Goal: Information Seeking & Learning: Learn about a topic

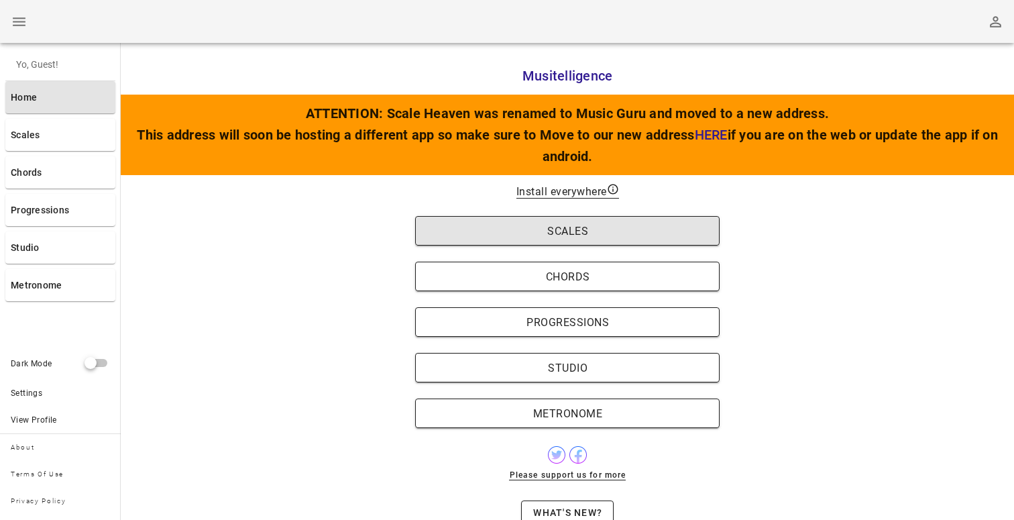
click at [472, 239] on button "Scales" at bounding box center [567, 230] width 304 height 29
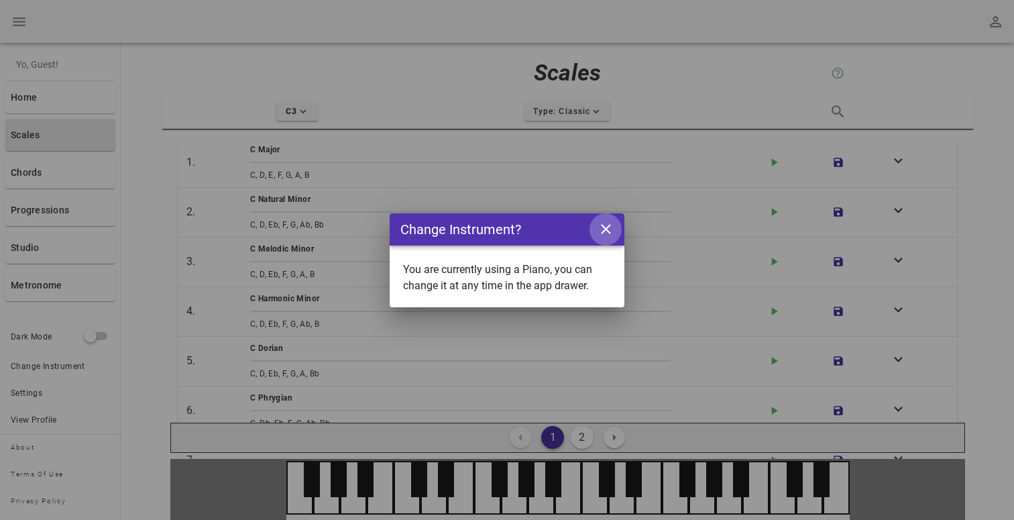
click at [612, 227] on icon "close icon" at bounding box center [605, 229] width 17 height 17
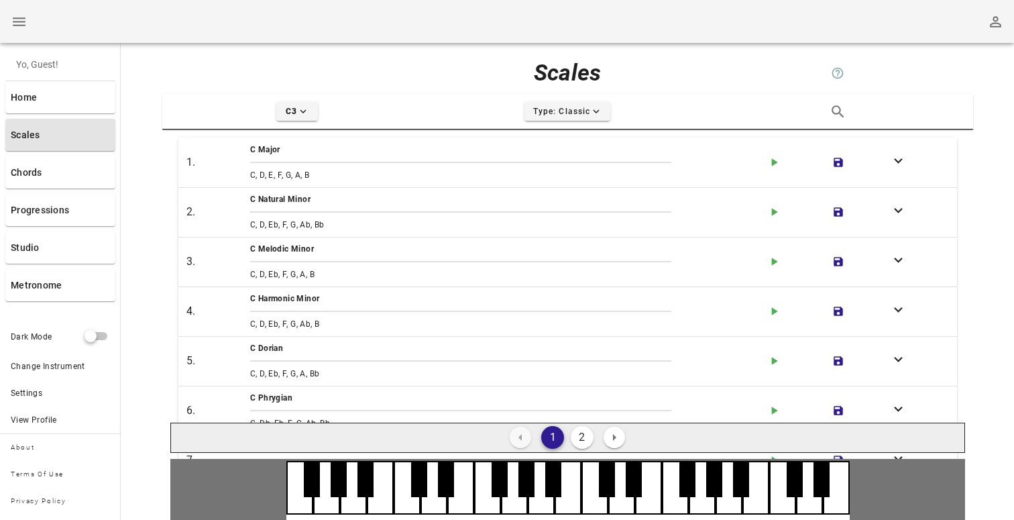
click at [577, 435] on button "2" at bounding box center [581, 437] width 23 height 23
click at [551, 440] on button "1" at bounding box center [552, 437] width 23 height 23
click at [566, 118] on button "Type: Classic expand-more icon" at bounding box center [567, 111] width 86 height 19
click at [565, 117] on span "Type: Classic expand-less icon" at bounding box center [567, 111] width 70 height 12
click at [302, 115] on icon "expand-more icon" at bounding box center [303, 111] width 12 height 12
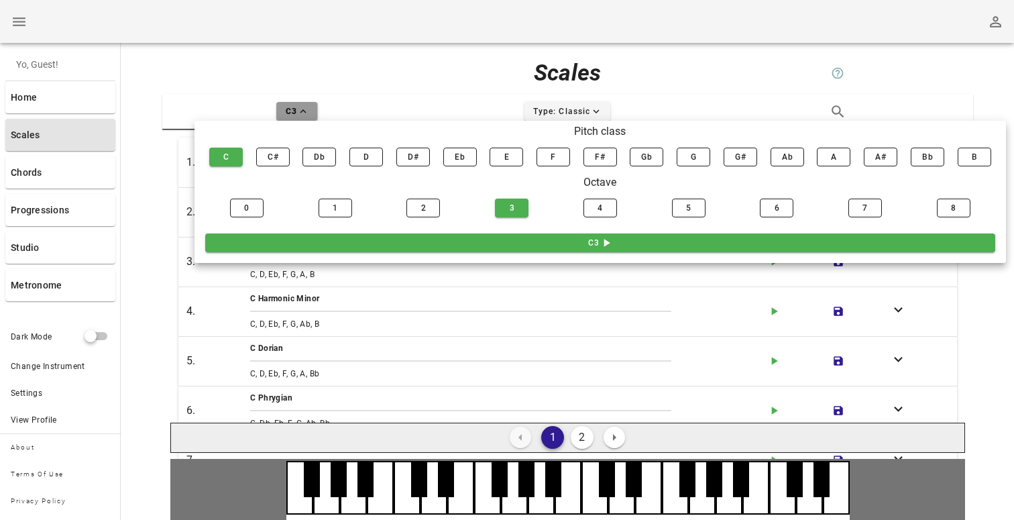
click at [302, 115] on icon "expand-less icon" at bounding box center [303, 111] width 12 height 12
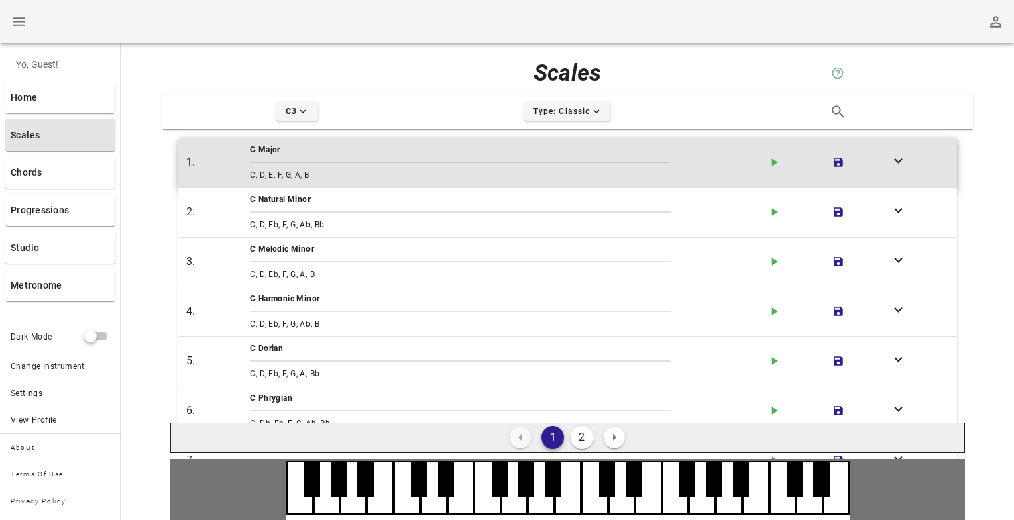
click at [246, 167] on div "1." at bounding box center [216, 162] width 64 height 21
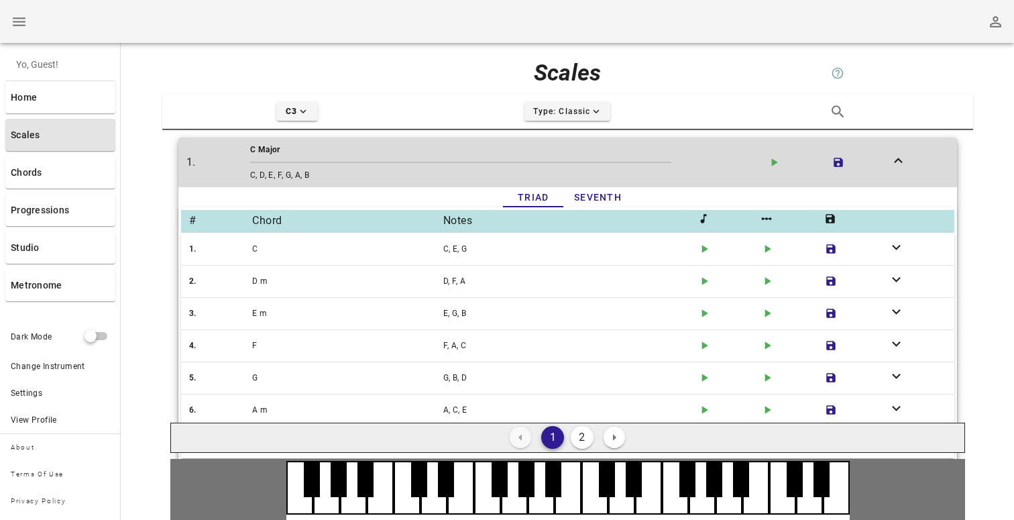
click at [327, 168] on div "C, D, E, F, G, A, B" at bounding box center [502, 175] width 511 height 19
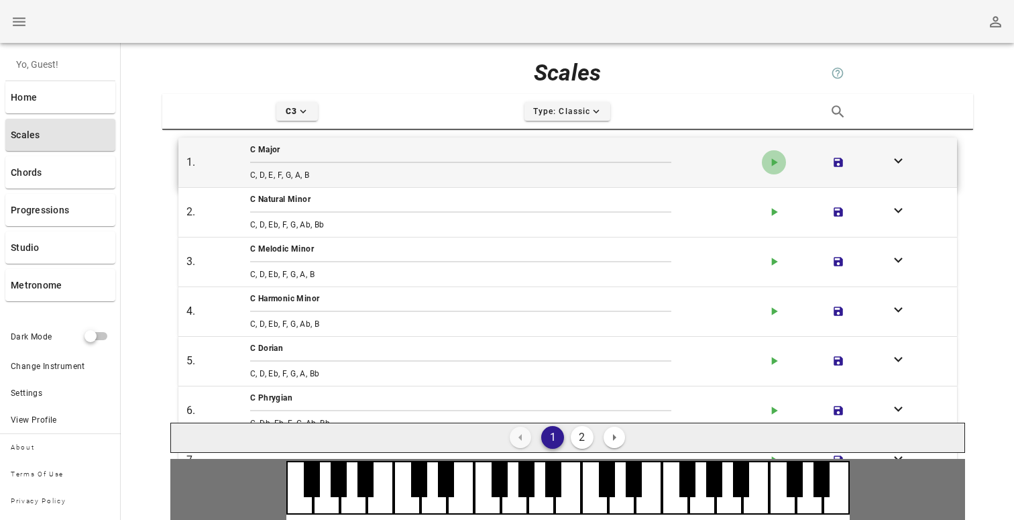
click at [776, 160] on icon "play-arrow icon" at bounding box center [773, 162] width 13 height 13
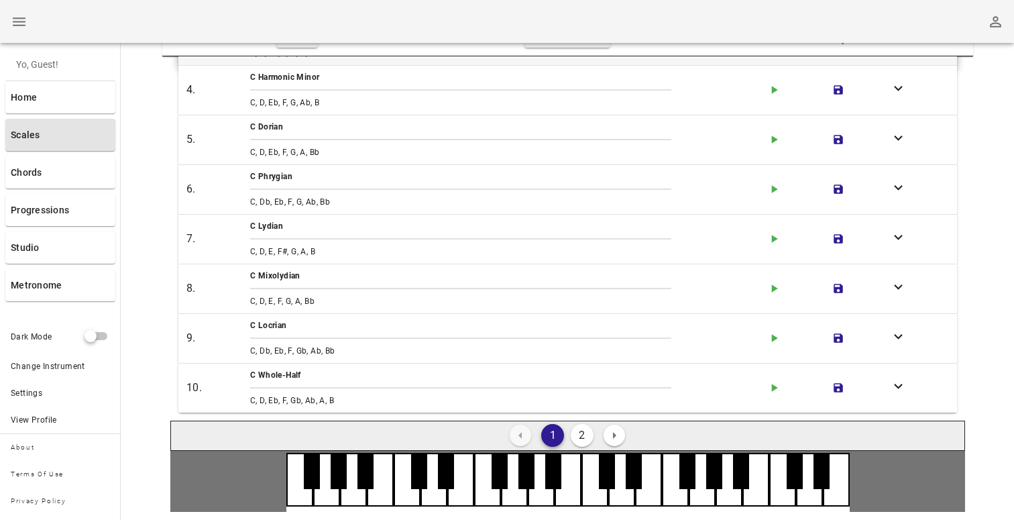
scroll to position [73, 0]
click at [584, 430] on button "2" at bounding box center [581, 435] width 23 height 23
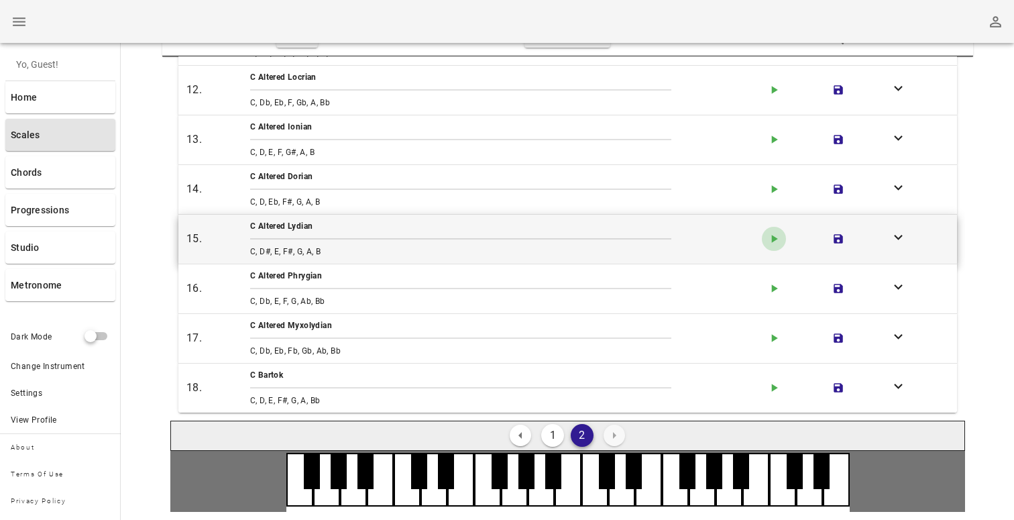
click at [776, 239] on icon "button" at bounding box center [775, 239] width 6 height 8
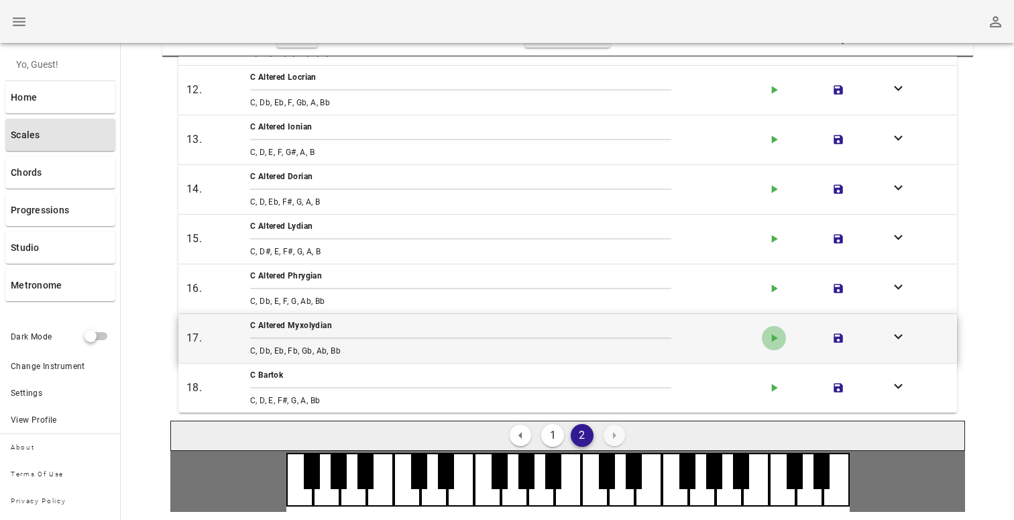
click at [778, 338] on icon "play-arrow icon" at bounding box center [773, 337] width 13 height 13
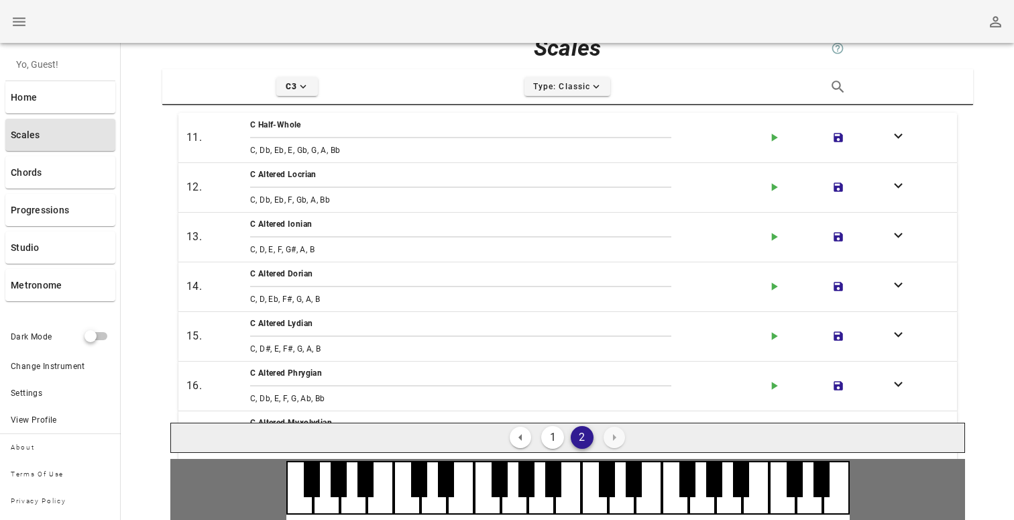
scroll to position [1, 0]
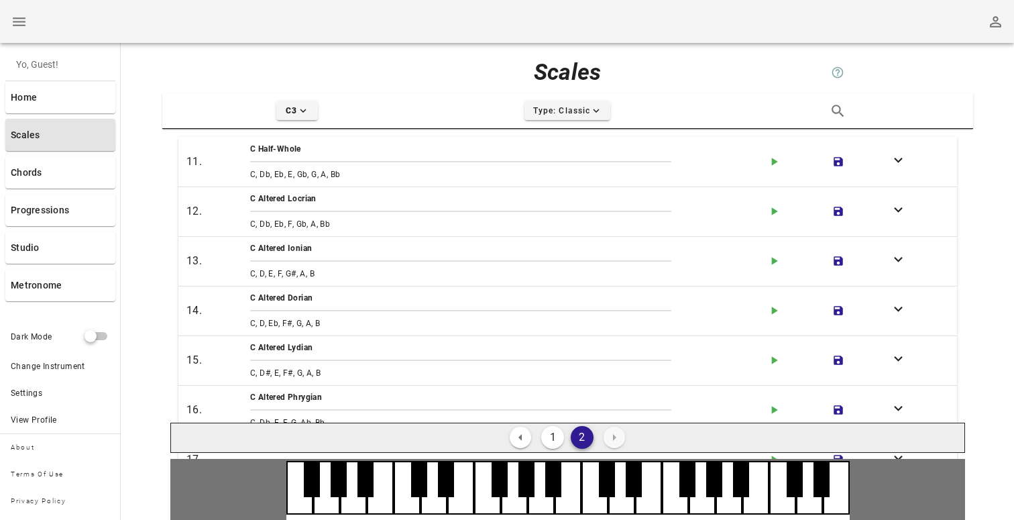
click at [558, 432] on button "1" at bounding box center [552, 437] width 23 height 23
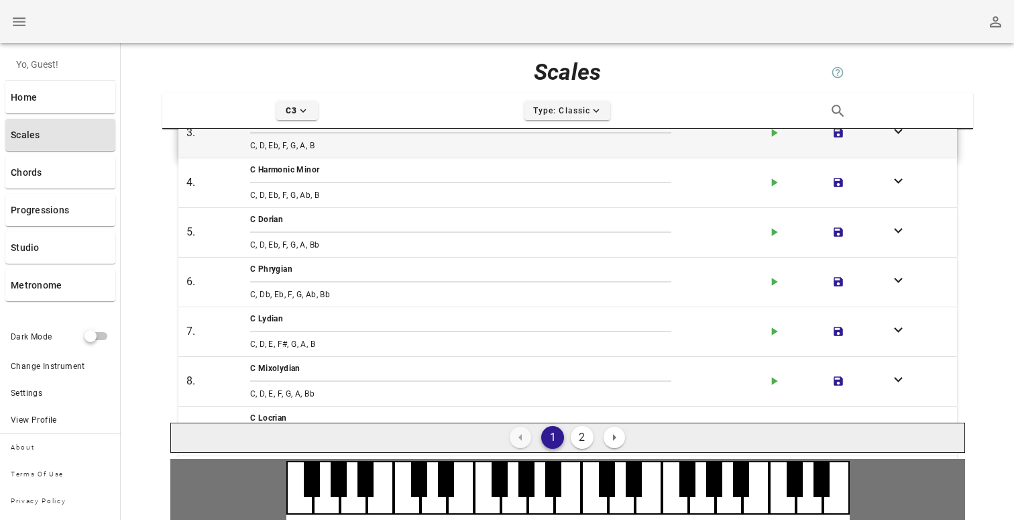
scroll to position [148, 0]
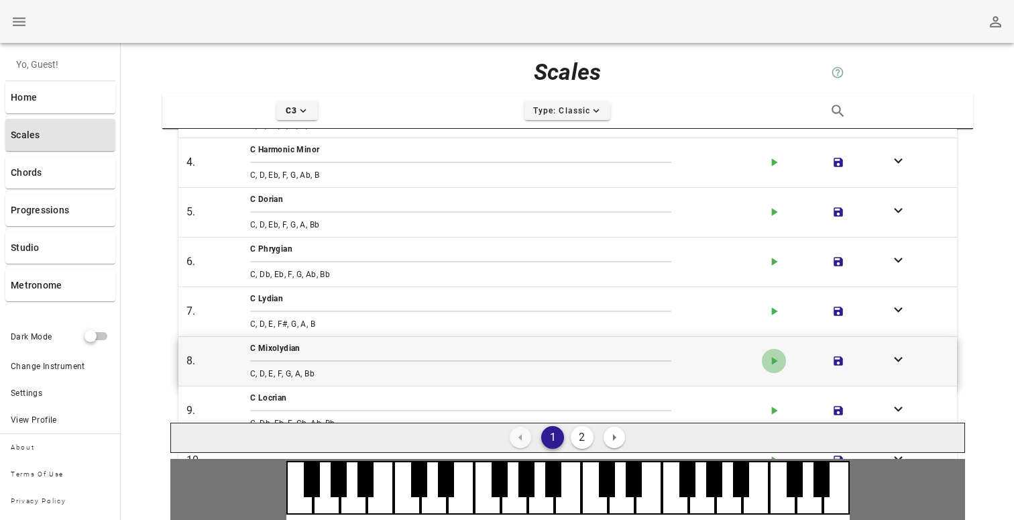
click at [776, 361] on icon "play-arrow icon" at bounding box center [773, 360] width 13 height 13
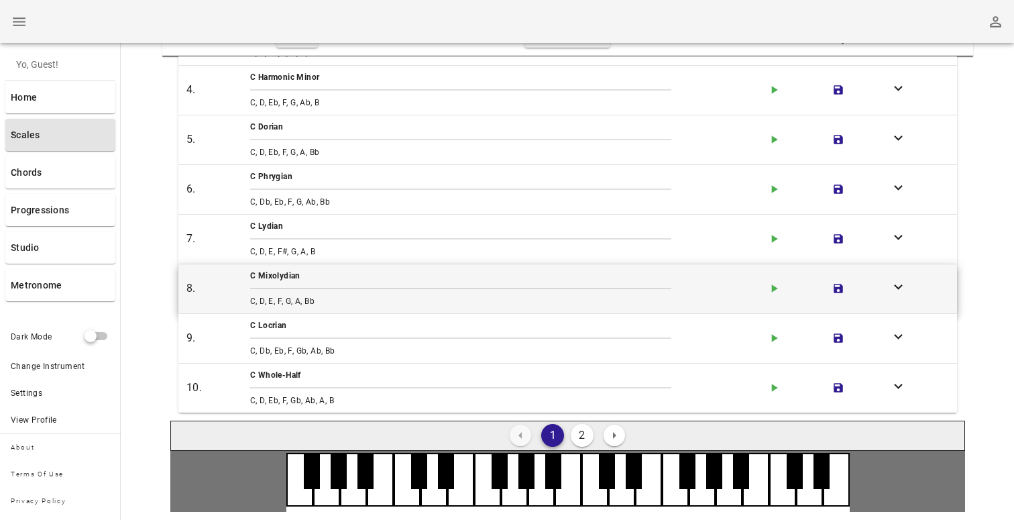
scroll to position [73, 0]
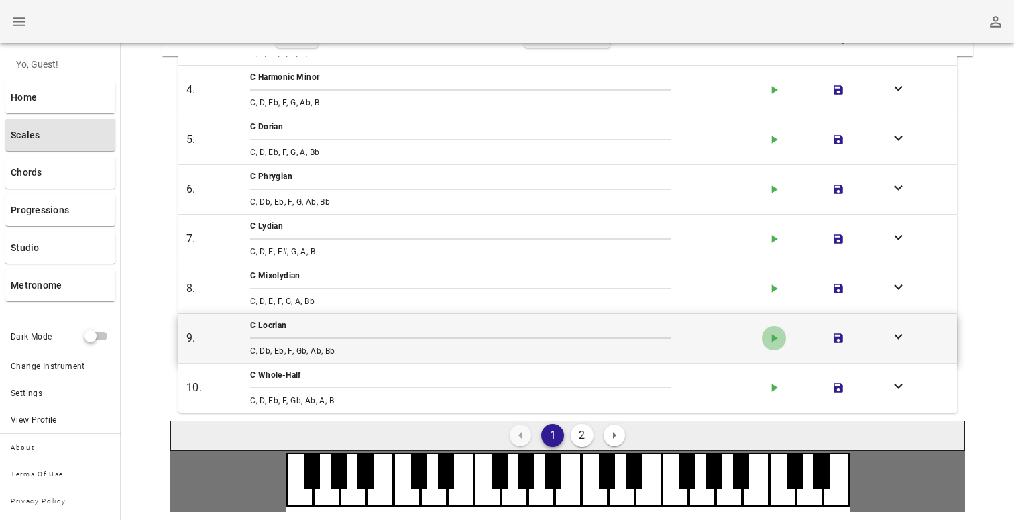
click at [770, 335] on icon "play-arrow icon" at bounding box center [773, 337] width 13 height 13
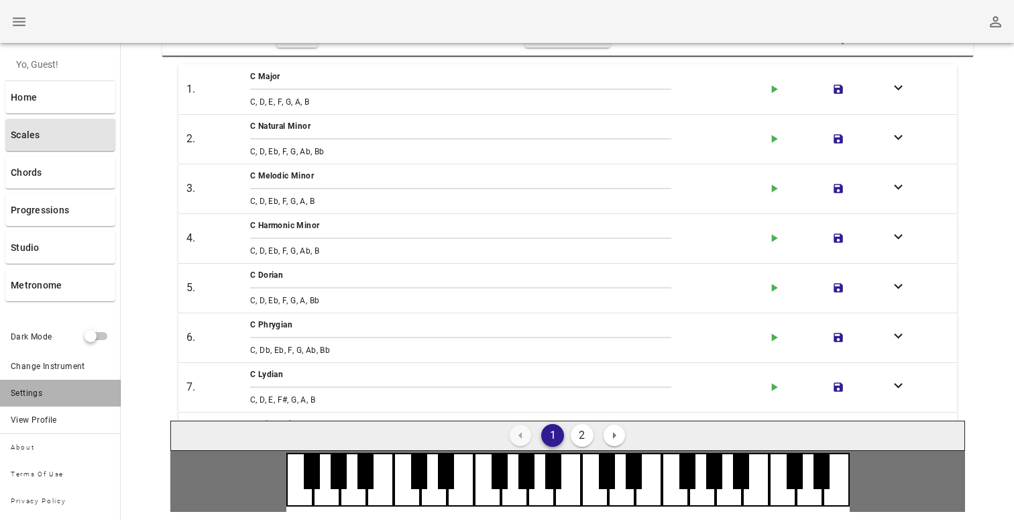
click at [56, 395] on div "Settings" at bounding box center [60, 392] width 121 height 27
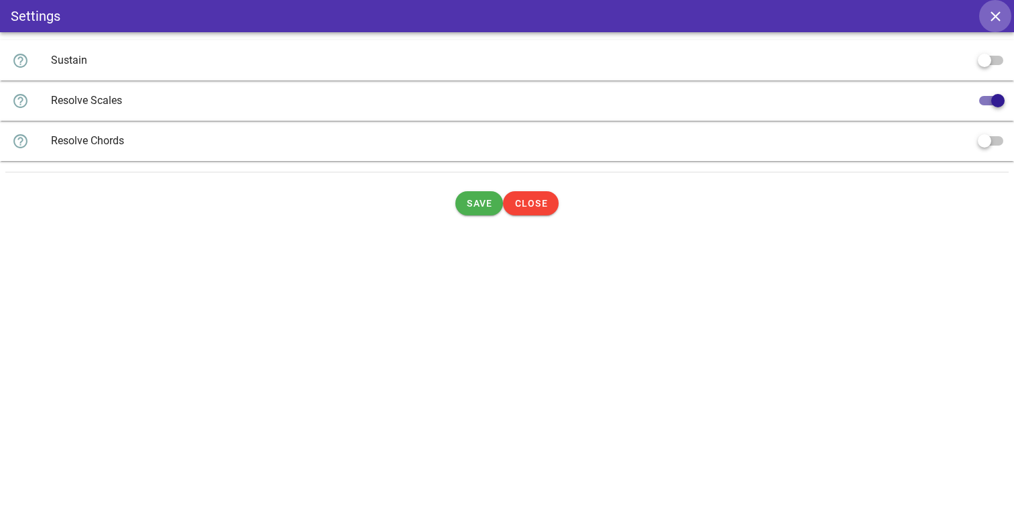
click at [995, 16] on icon "button" at bounding box center [995, 16] width 10 height 10
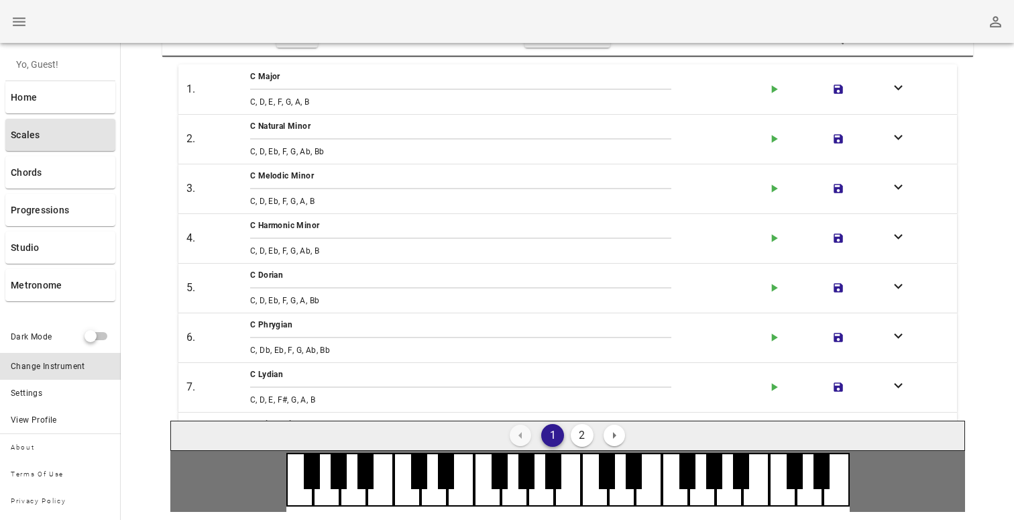
click at [48, 363] on div "Change Instrument" at bounding box center [60, 366] width 121 height 27
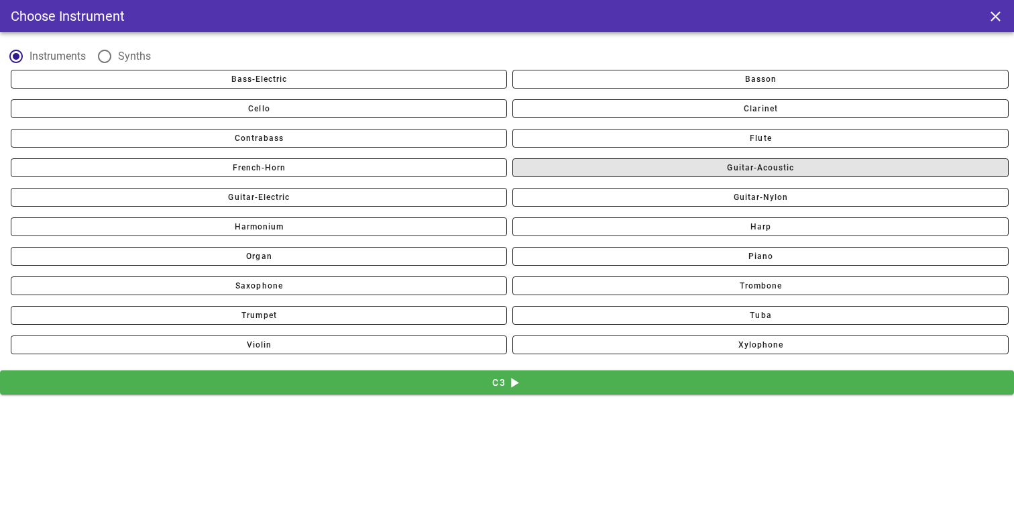
click at [728, 170] on span "guitar-acoustic" at bounding box center [760, 167] width 68 height 9
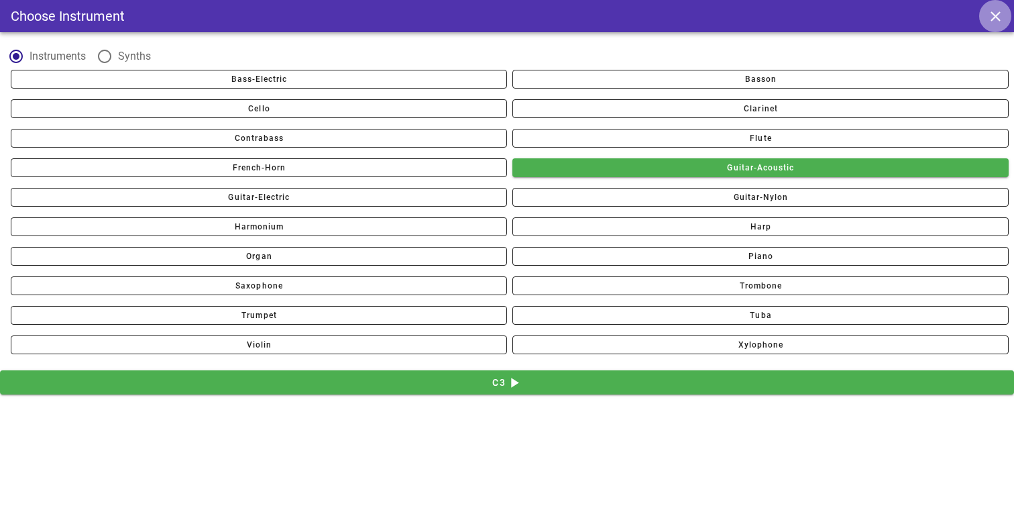
click at [987, 21] on icon "close icon" at bounding box center [995, 16] width 17 height 17
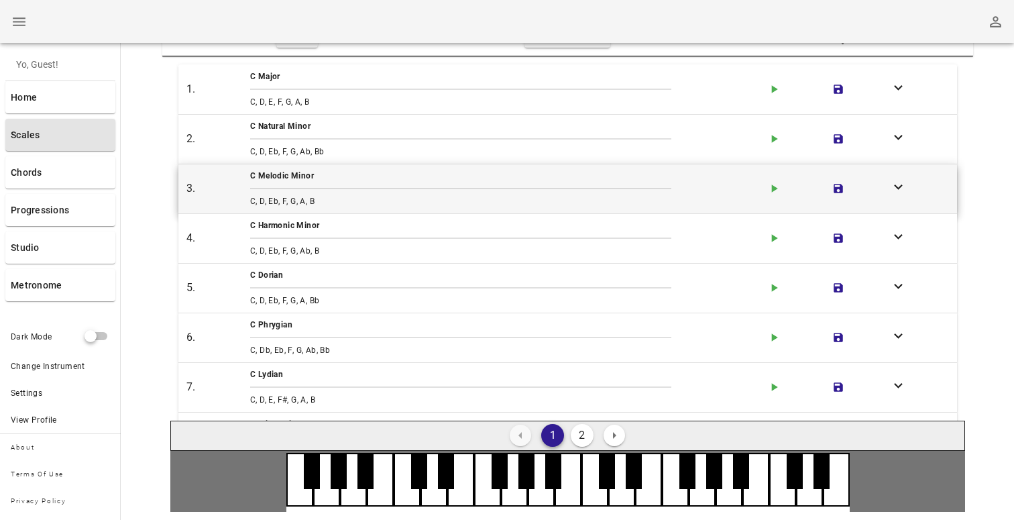
scroll to position [0, 0]
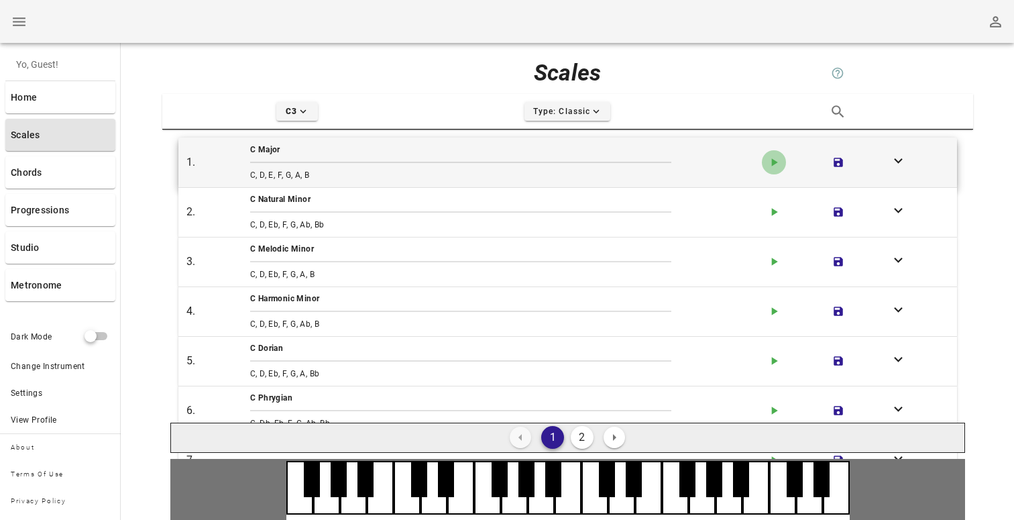
click at [772, 161] on icon "button" at bounding box center [775, 162] width 6 height 8
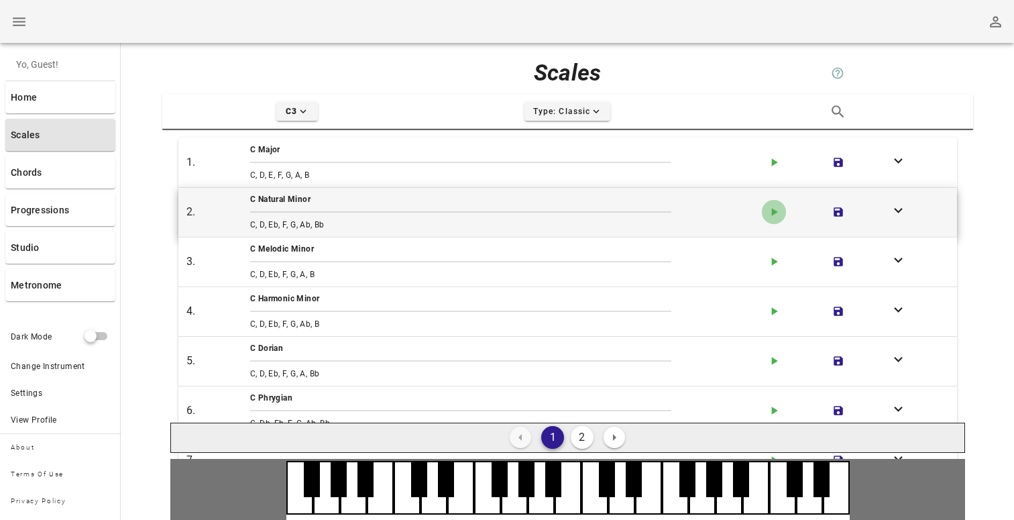
click at [775, 206] on icon "play-arrow icon" at bounding box center [773, 211] width 13 height 13
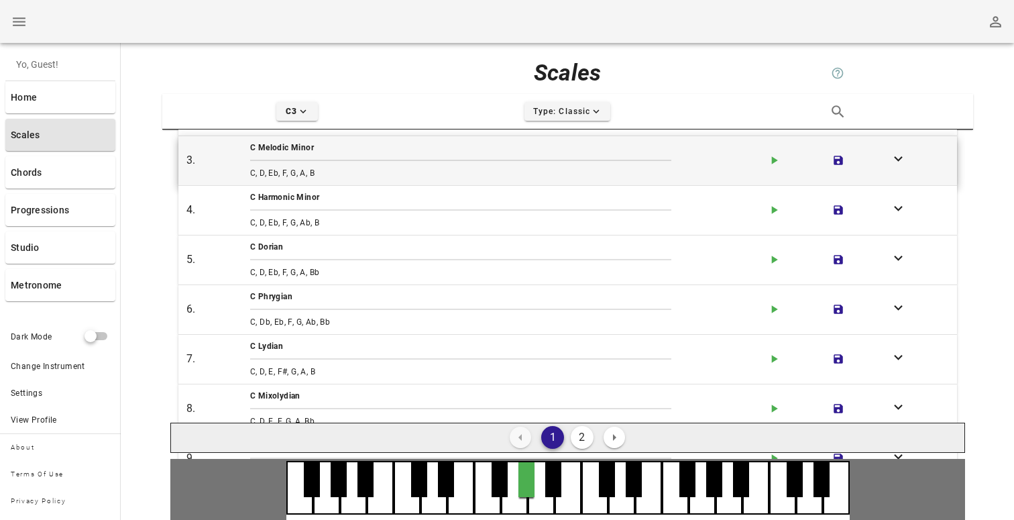
scroll to position [148, 0]
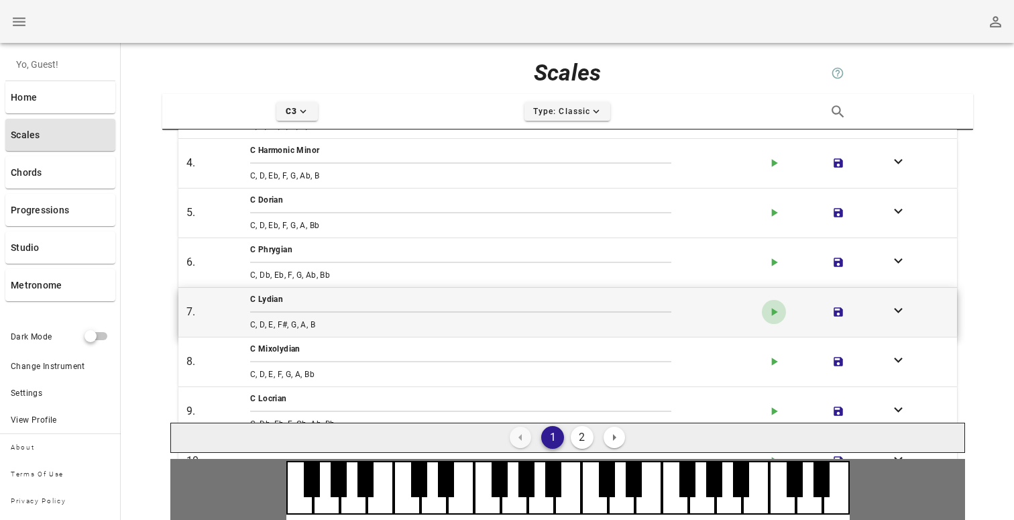
click at [777, 306] on icon "play-arrow icon" at bounding box center [773, 311] width 13 height 13
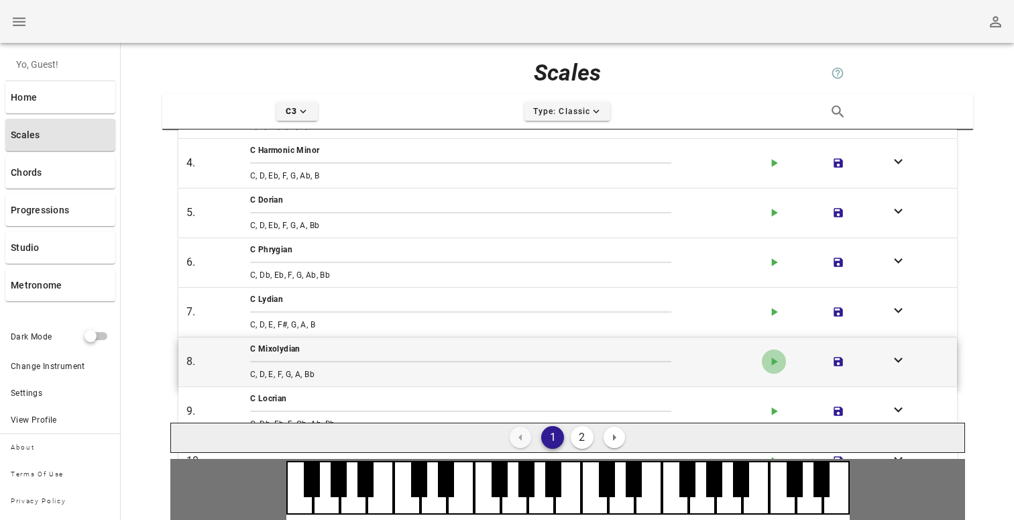
click at [772, 359] on icon "button" at bounding box center [775, 361] width 6 height 8
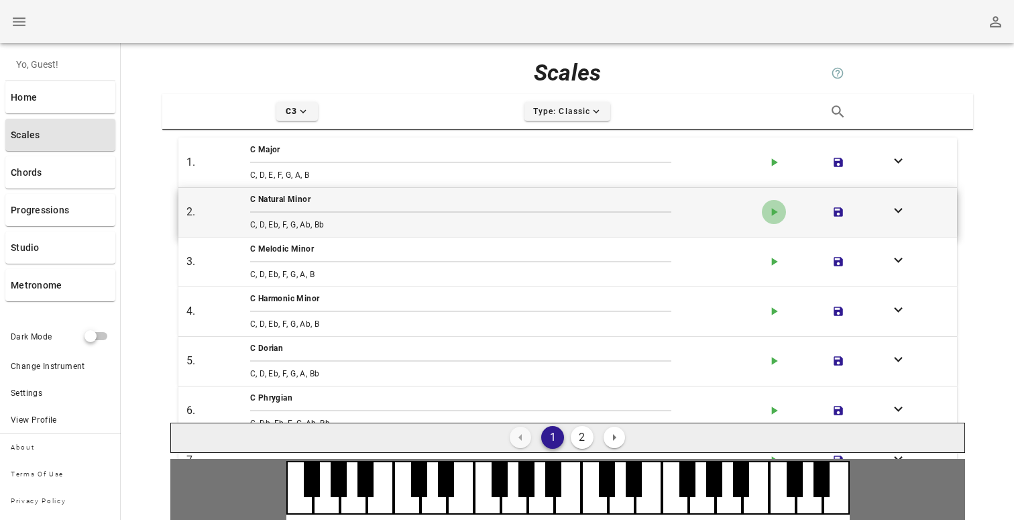
click at [775, 213] on icon "button" at bounding box center [775, 212] width 6 height 8
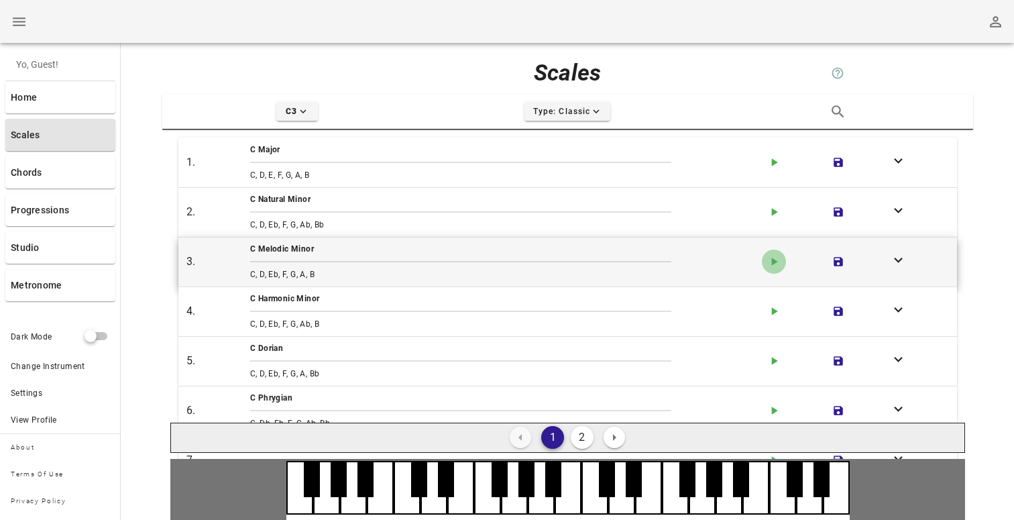
click at [774, 263] on icon "button" at bounding box center [775, 261] width 6 height 8
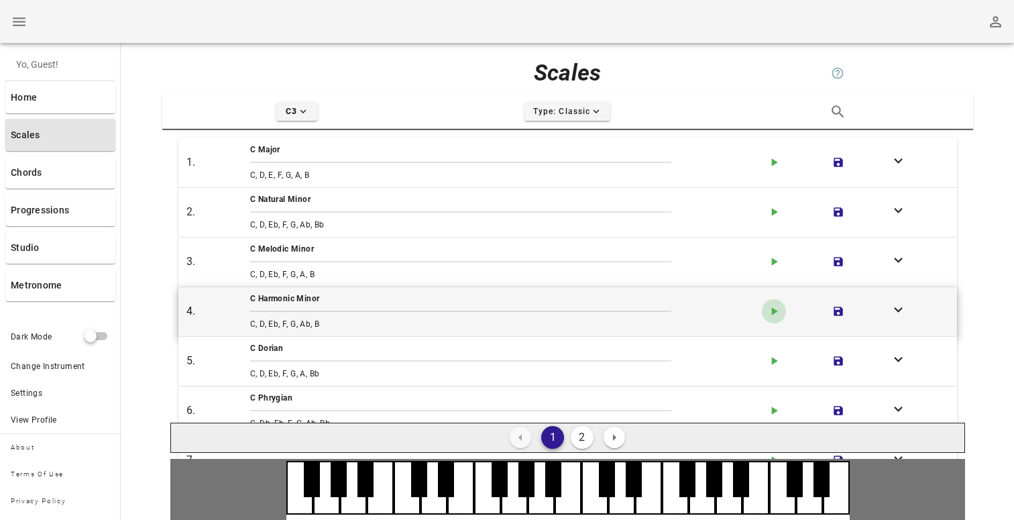
click at [772, 307] on icon "play-arrow icon" at bounding box center [773, 310] width 13 height 13
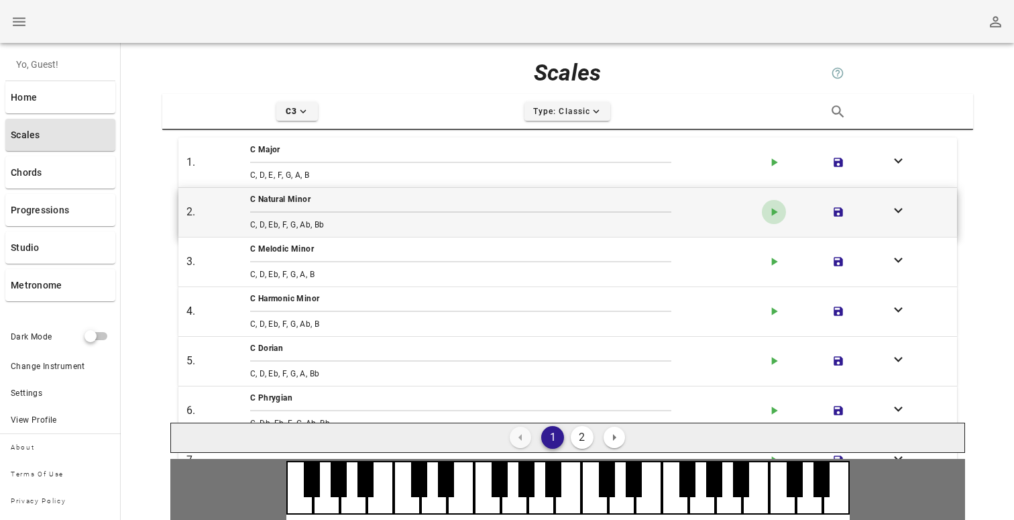
click at [770, 214] on icon "play-arrow icon" at bounding box center [773, 211] width 13 height 13
